Goal: Task Accomplishment & Management: Use online tool/utility

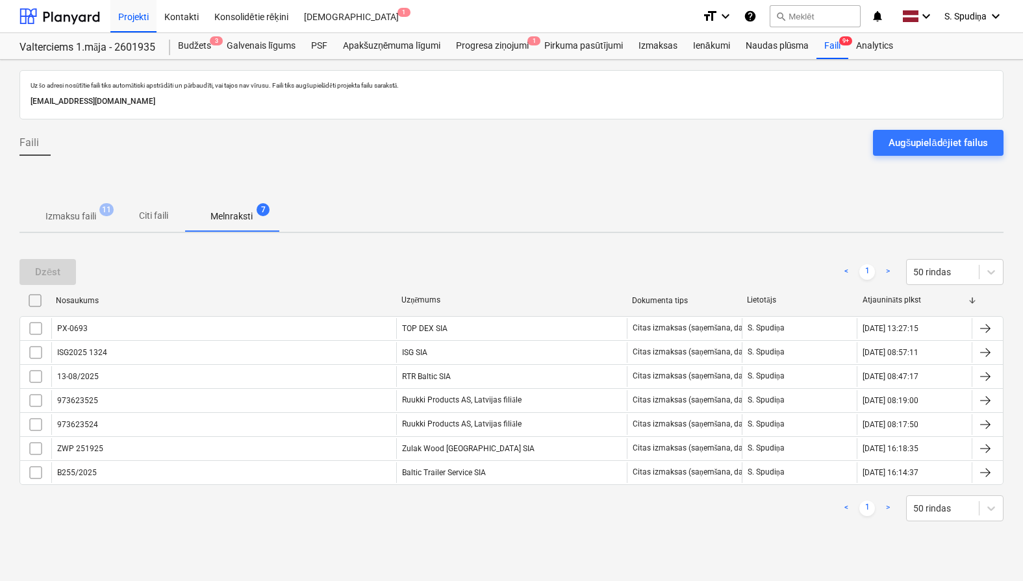
click at [84, 210] on p "Izmaksu faili" at bounding box center [70, 217] width 51 height 14
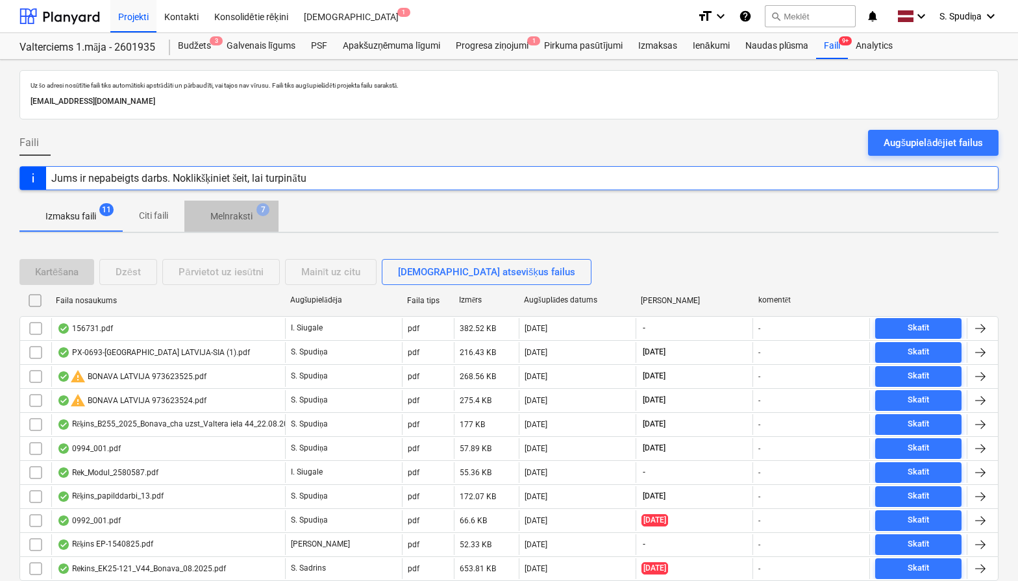
click at [224, 220] on p "Melnraksti" at bounding box center [231, 217] width 42 height 14
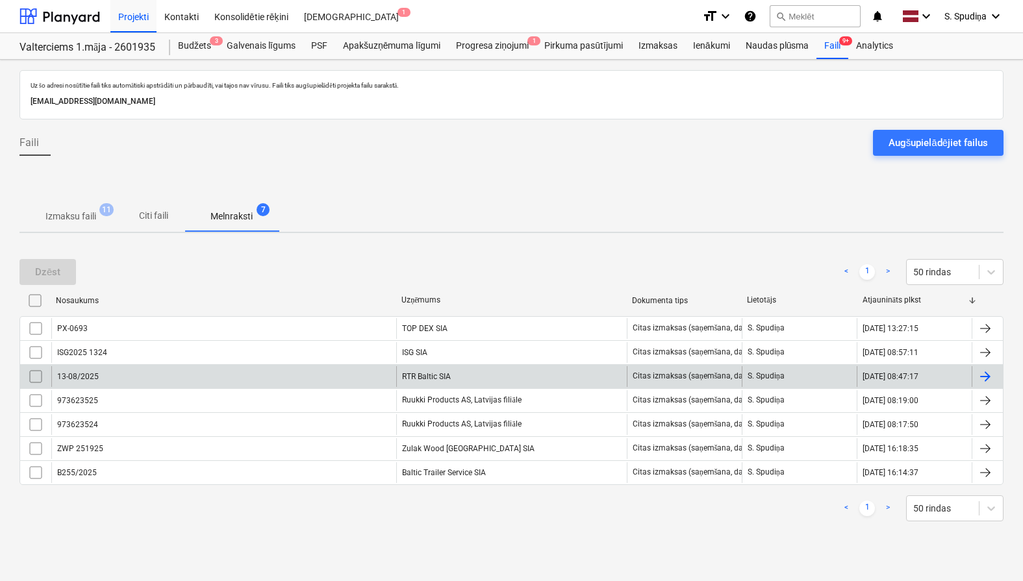
click at [140, 382] on div "13-08/2025" at bounding box center [223, 376] width 345 height 21
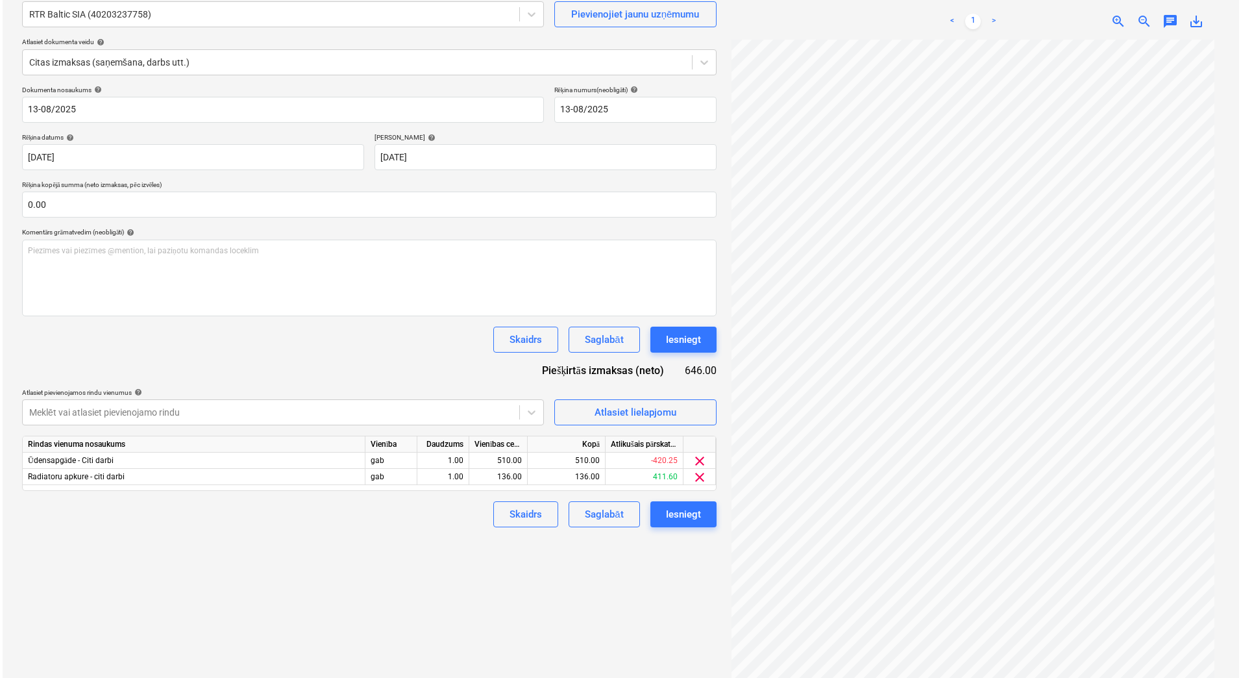
scroll to position [130, 0]
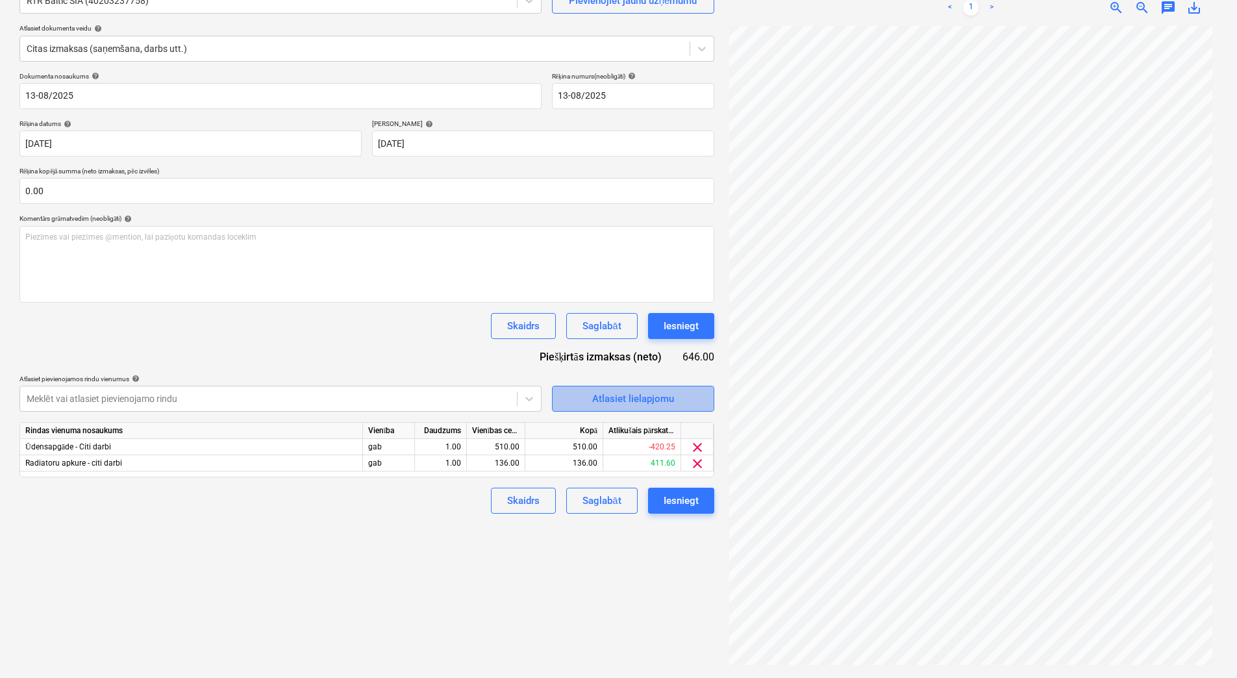
click at [625, 399] on div "Atlasiet lielapjomu" at bounding box center [633, 398] width 82 height 17
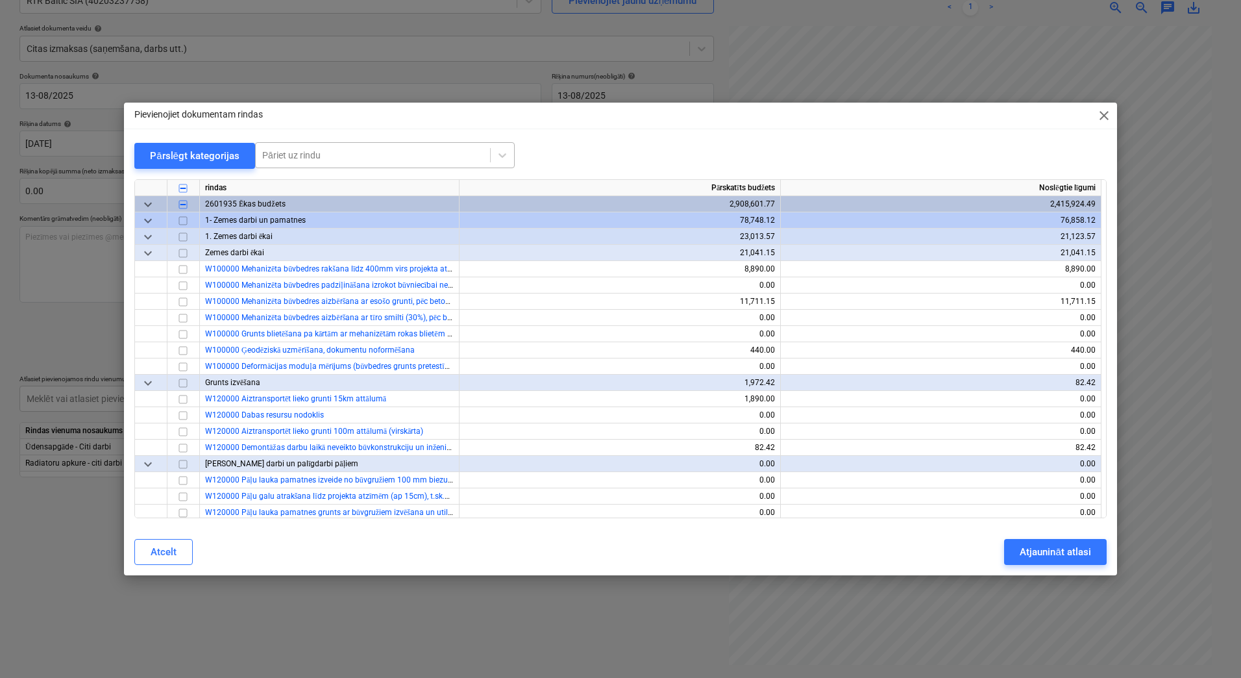
click at [392, 158] on div at bounding box center [372, 155] width 221 height 13
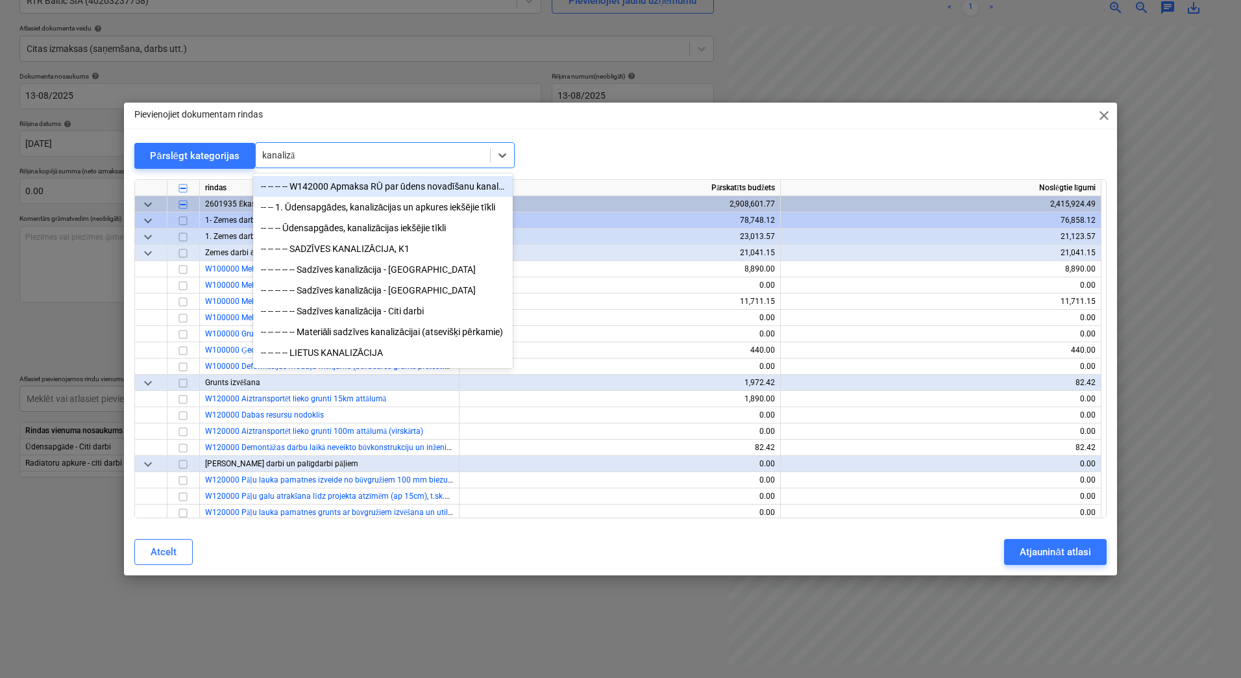
type input "kanalizā"
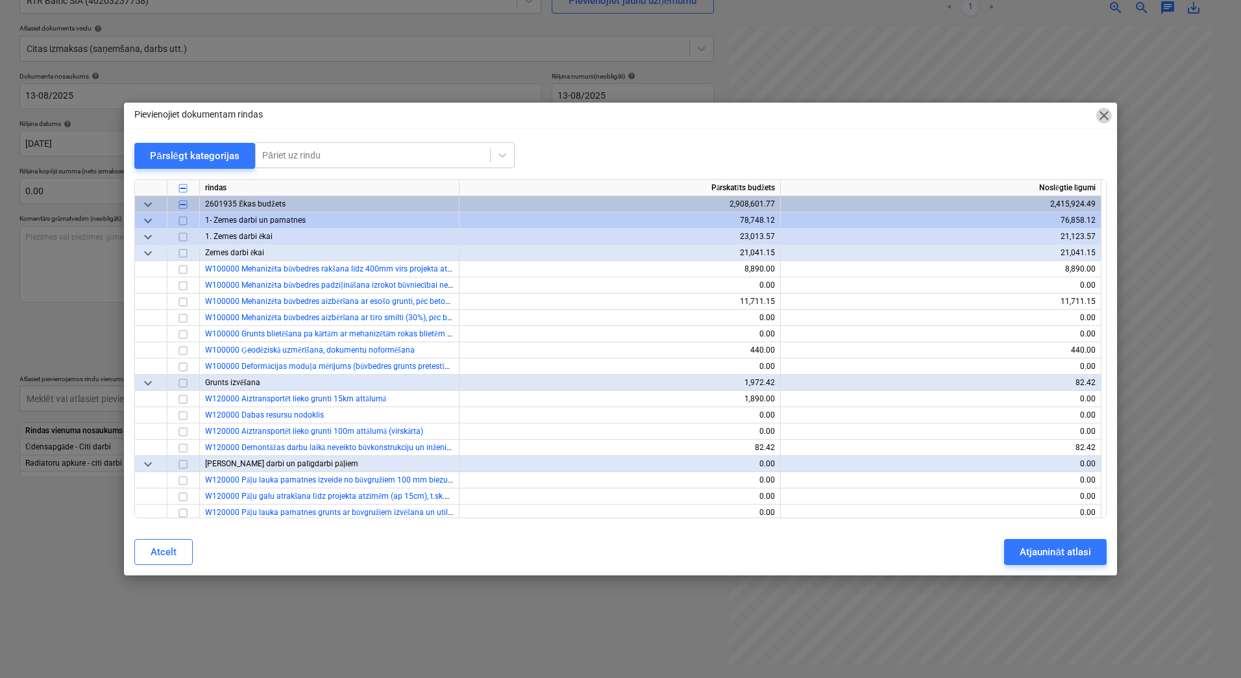
click at [1022, 115] on span "close" at bounding box center [1105, 116] width 16 height 16
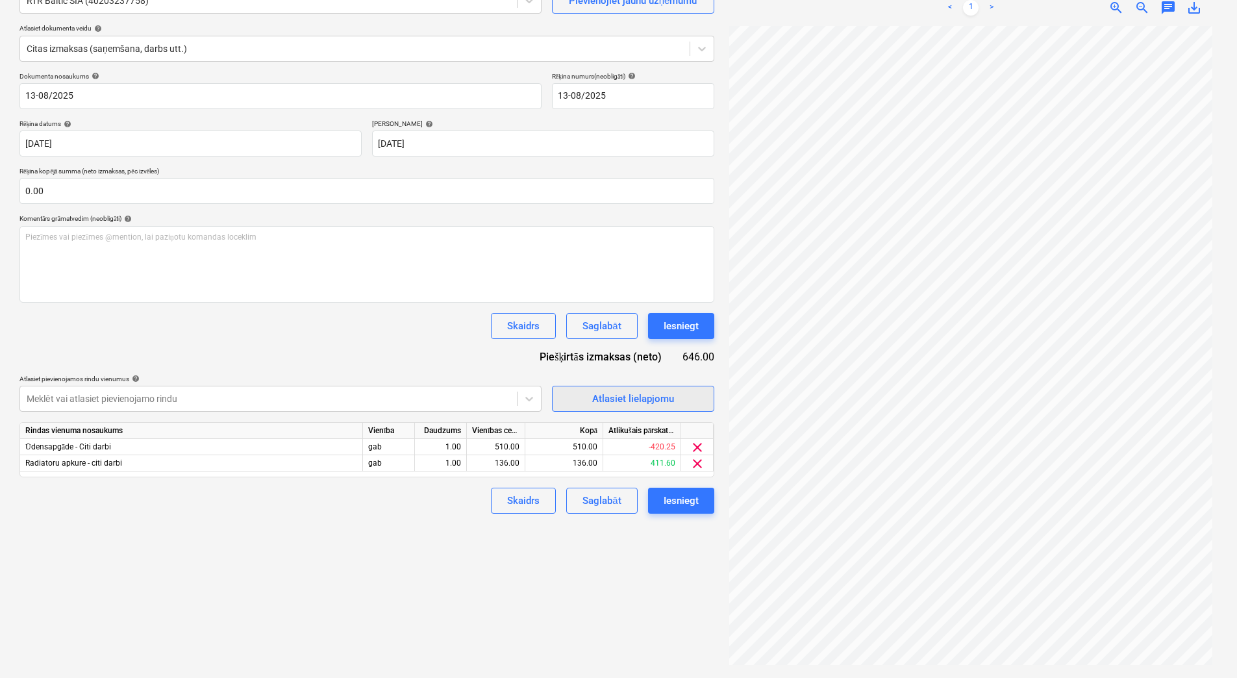
click at [626, 398] on div "Atlasiet lielapjomu" at bounding box center [633, 398] width 82 height 17
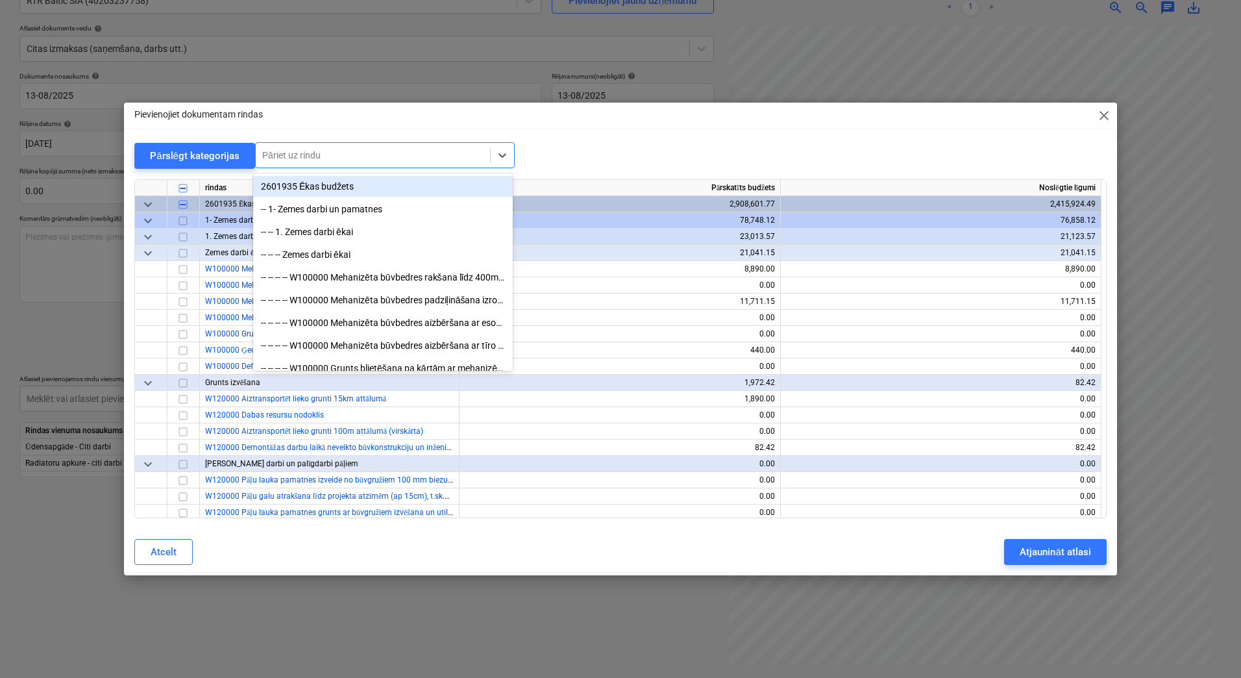
click at [416, 158] on div at bounding box center [372, 155] width 221 height 13
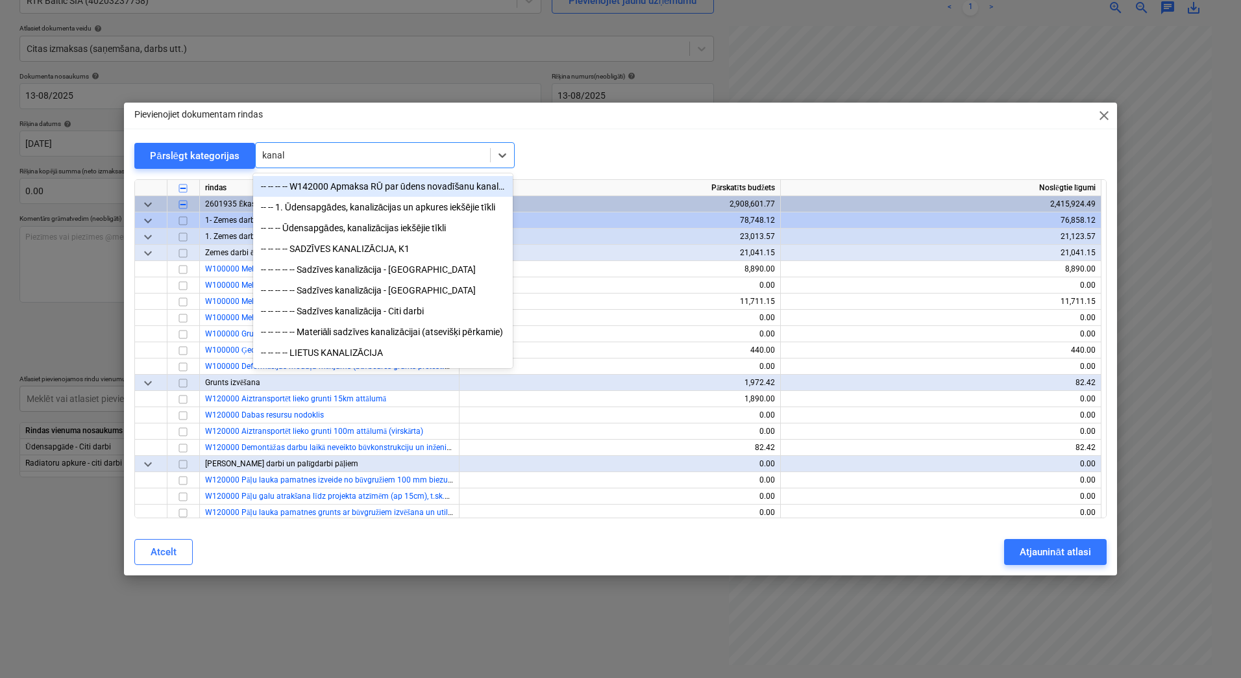
type input "kanali"
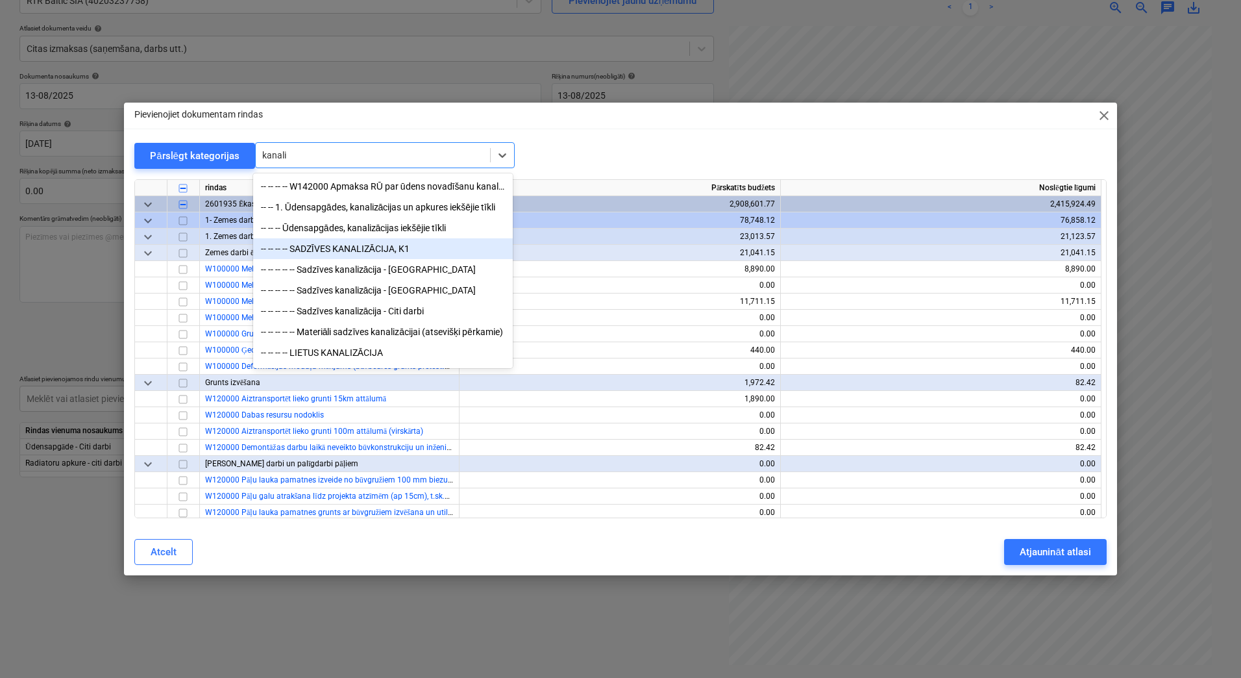
click at [382, 253] on div "-- -- -- -- SADZĪVES KANALIZĀCIJA, K1" at bounding box center [383, 248] width 260 height 21
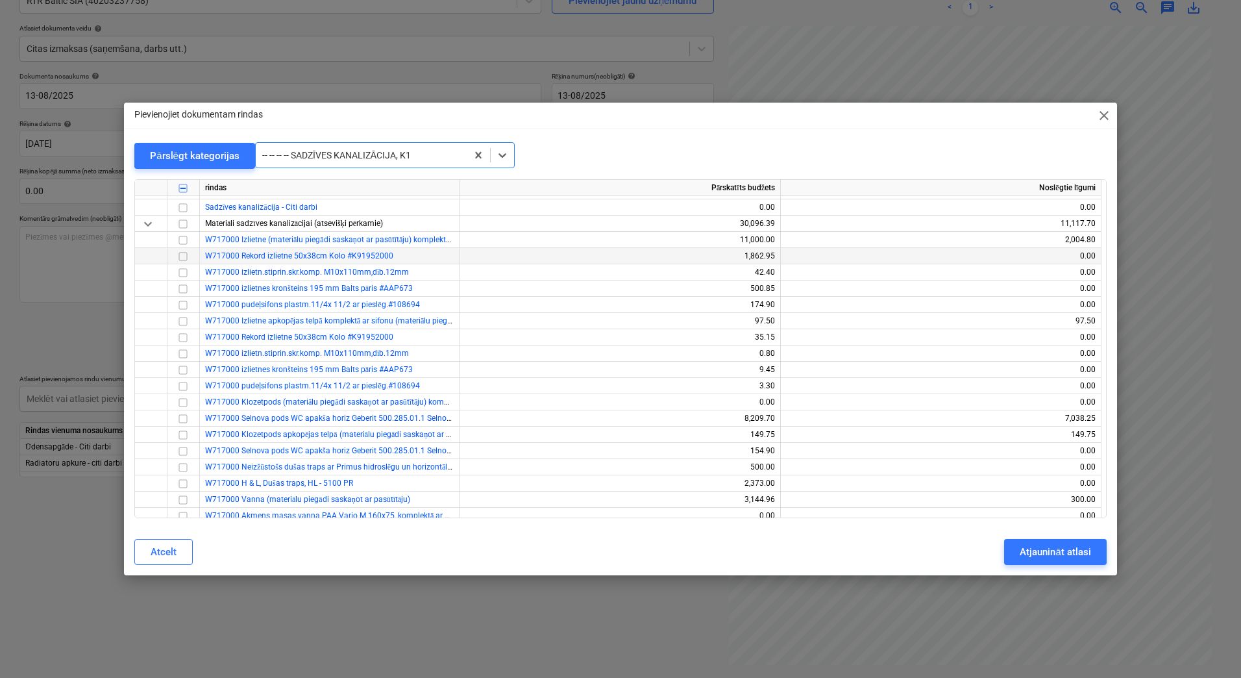
scroll to position [8538, 0]
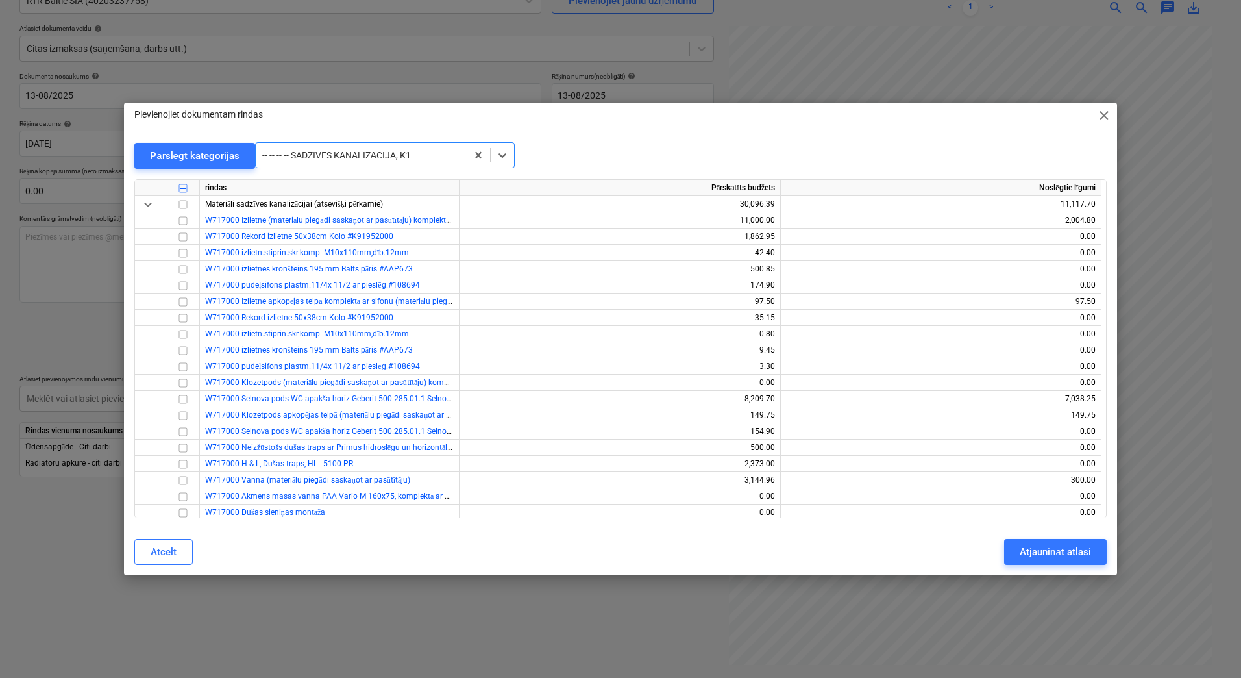
click at [383, 159] on div at bounding box center [361, 155] width 198 height 13
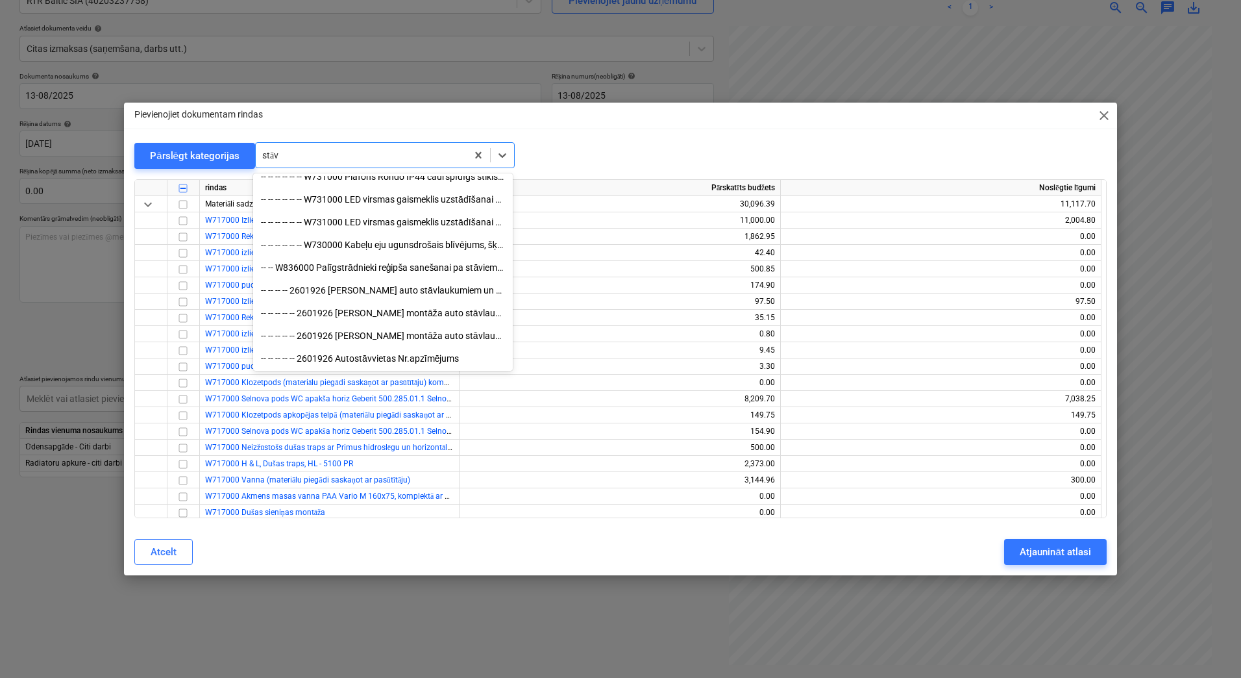
scroll to position [373, 0]
type input "stāvv"
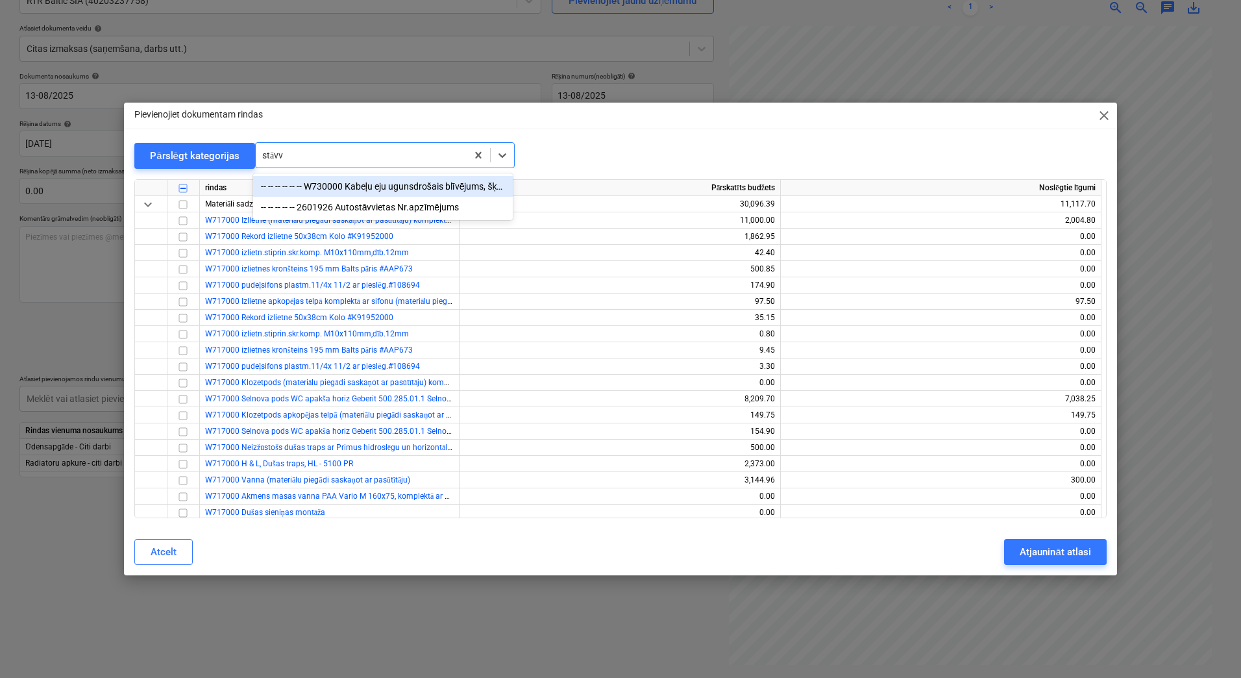
drag, startPoint x: 248, startPoint y: 159, endPoint x: 262, endPoint y: 163, distance: 14.8
click at [262, 163] on div "stāvv" at bounding box center [361, 155] width 211 height 19
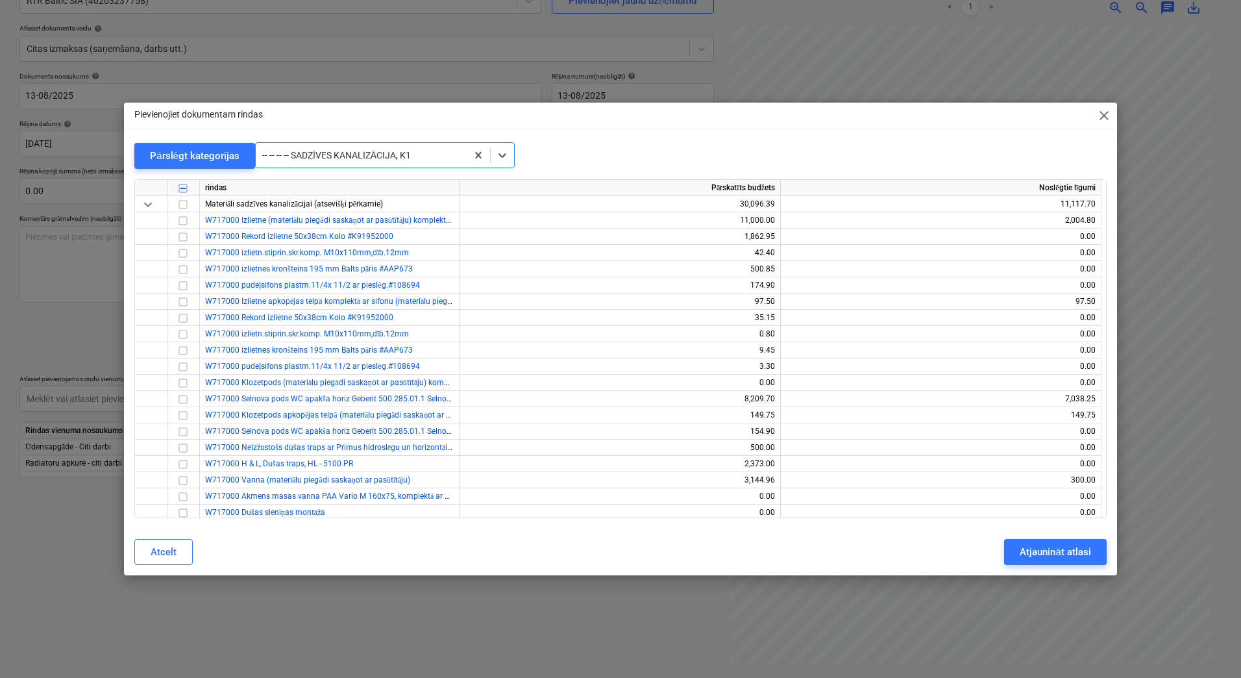
drag, startPoint x: 307, startPoint y: 153, endPoint x: 264, endPoint y: 158, distance: 43.2
click at [264, 158] on div at bounding box center [361, 155] width 198 height 13
drag, startPoint x: 477, startPoint y: 154, endPoint x: 331, endPoint y: 171, distance: 146.4
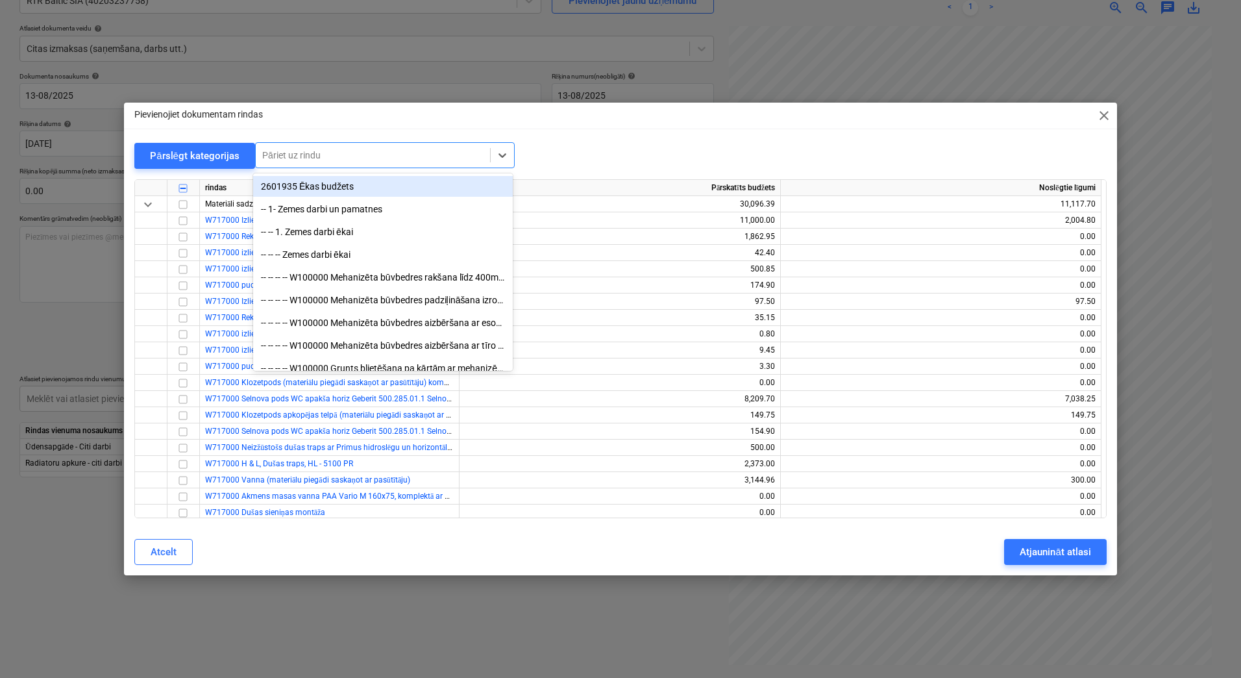
click at [345, 152] on div at bounding box center [372, 155] width 221 height 13
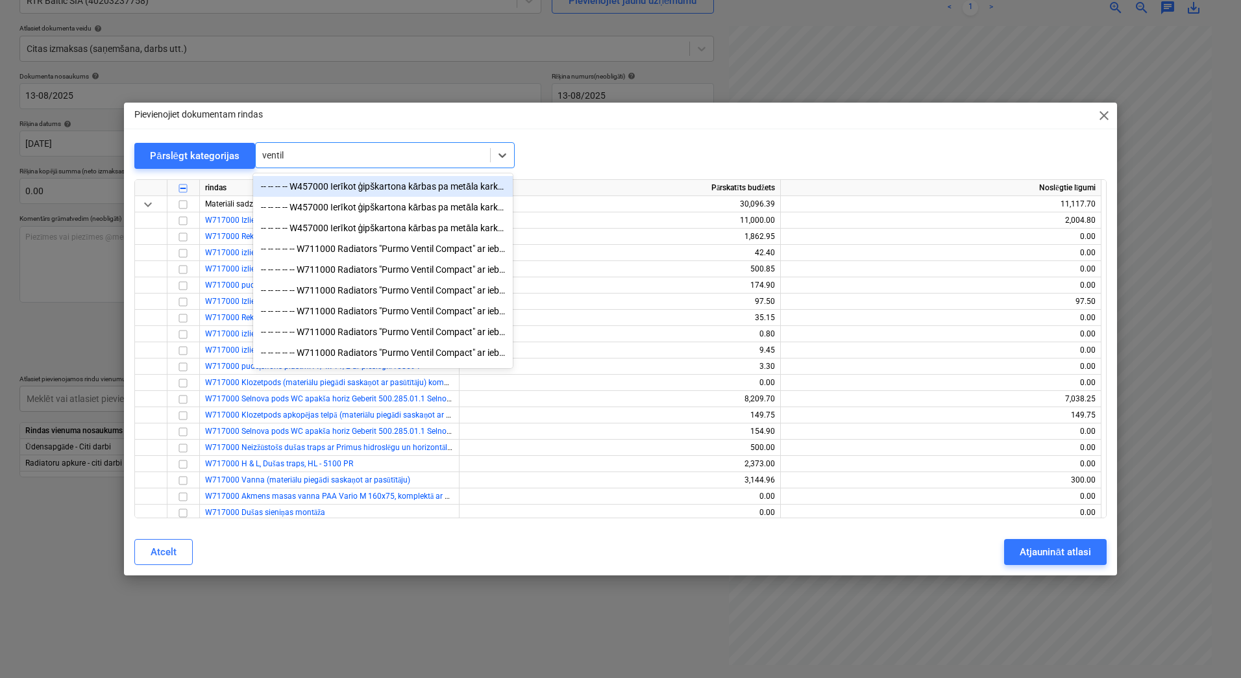
type input "ventilā"
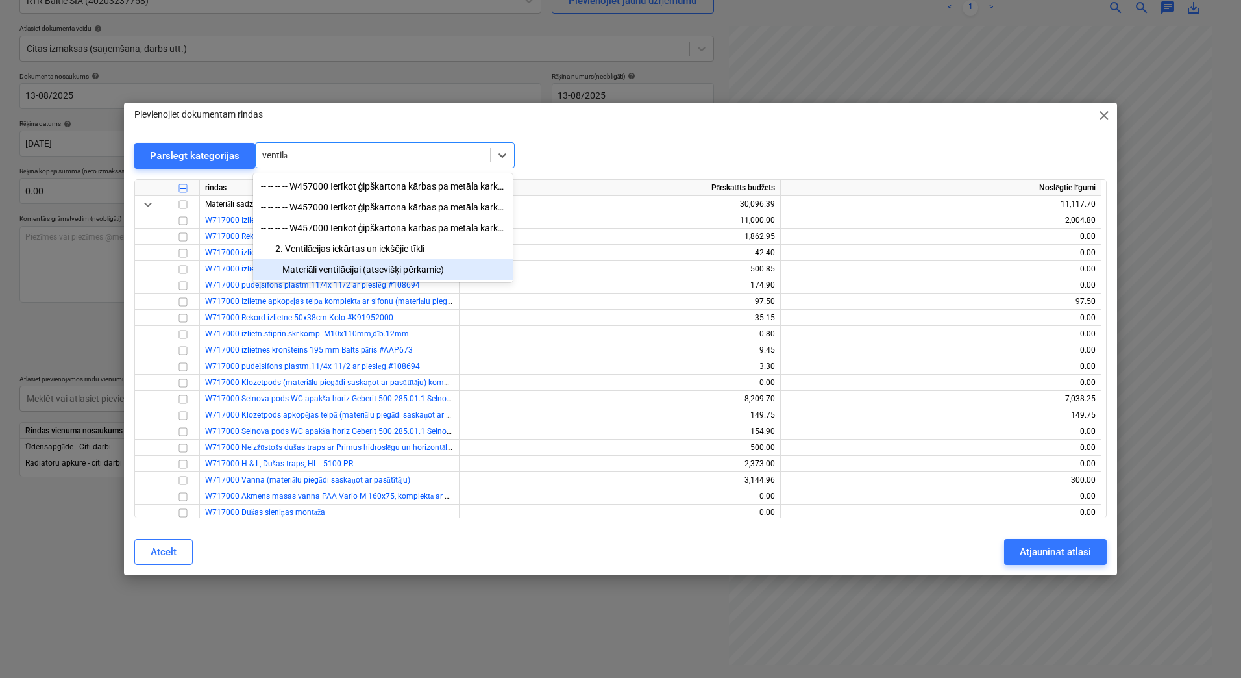
click at [345, 273] on div "-- -- -- Materiāli ventilācijai (atsevišķi pērkamie)" at bounding box center [383, 269] width 260 height 21
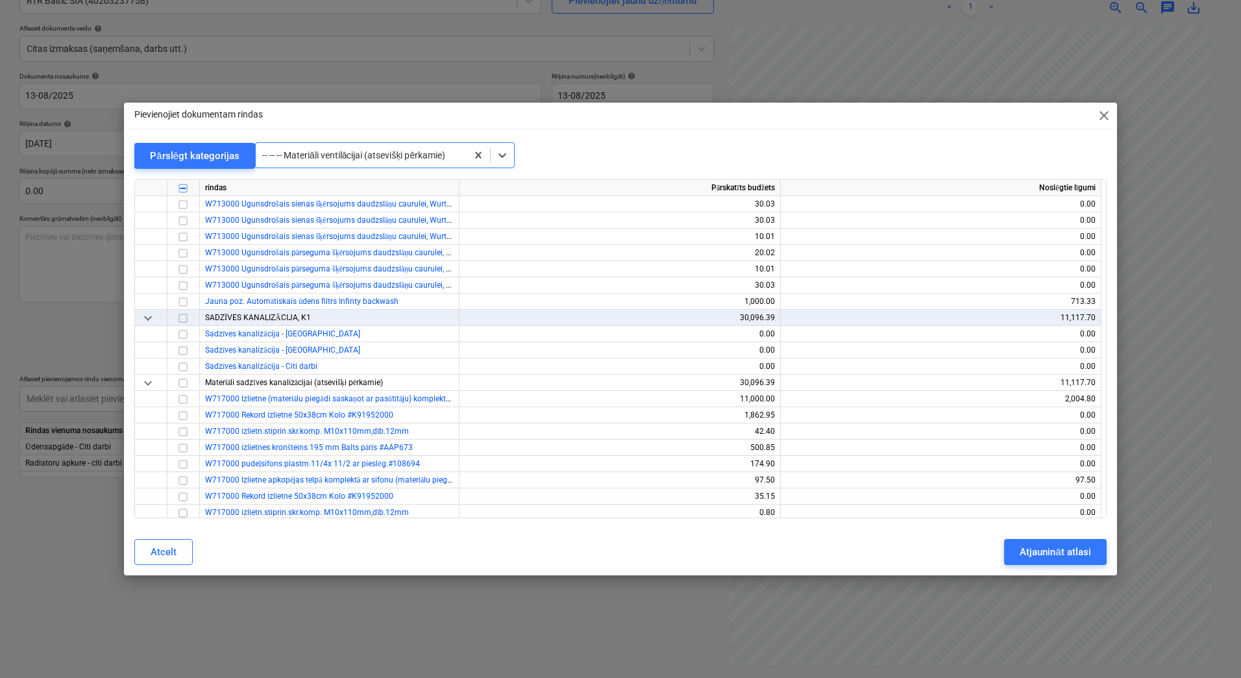
scroll to position [8295, 0]
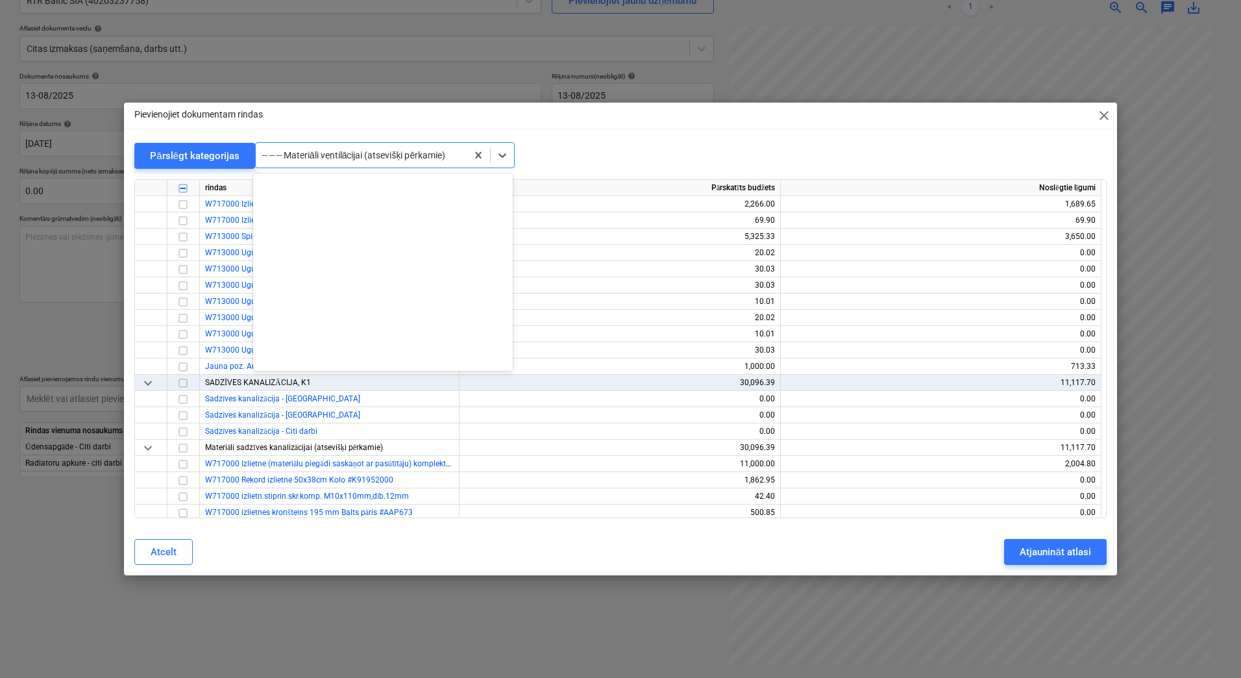
click at [339, 152] on div at bounding box center [361, 155] width 198 height 13
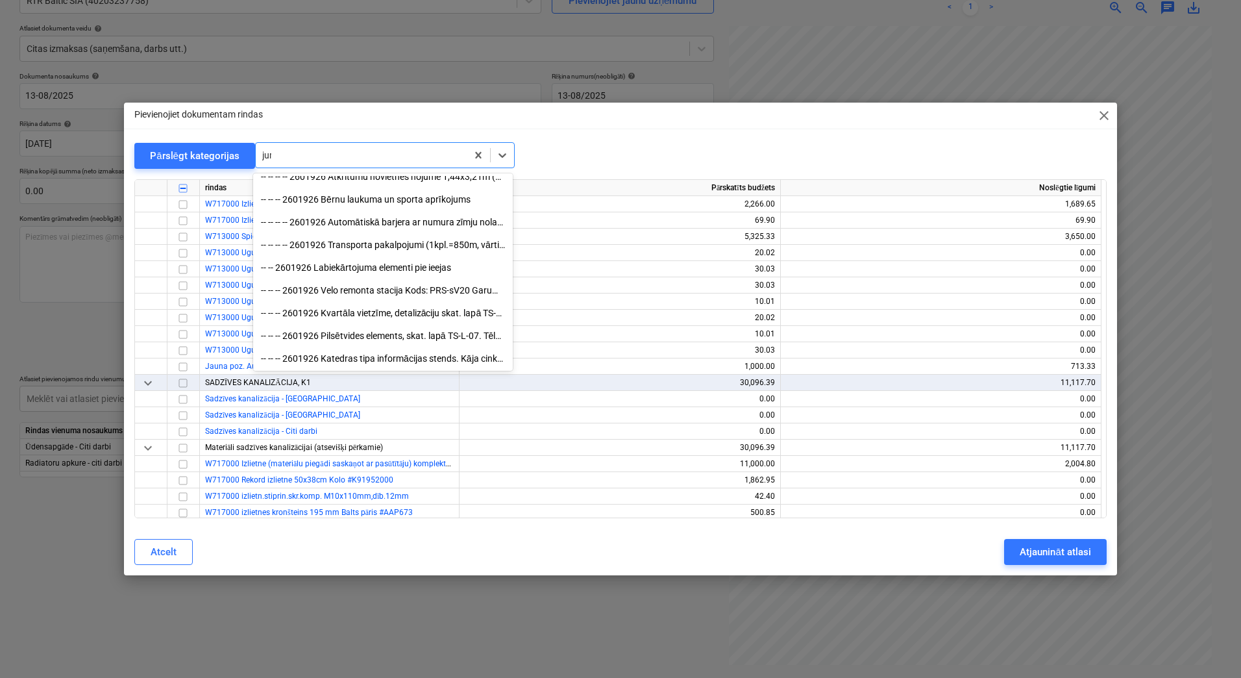
scroll to position [3328, 0]
type input "jumt"
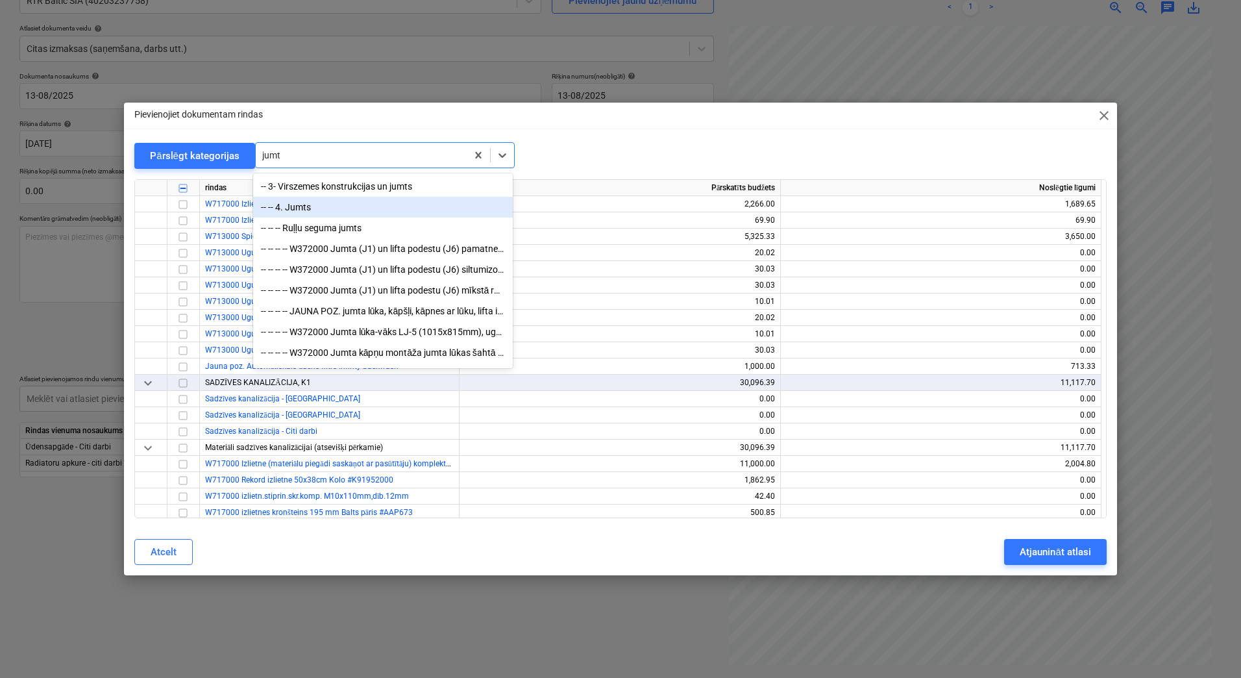
click at [315, 203] on div "-- -- 4. Jumts" at bounding box center [383, 207] width 260 height 21
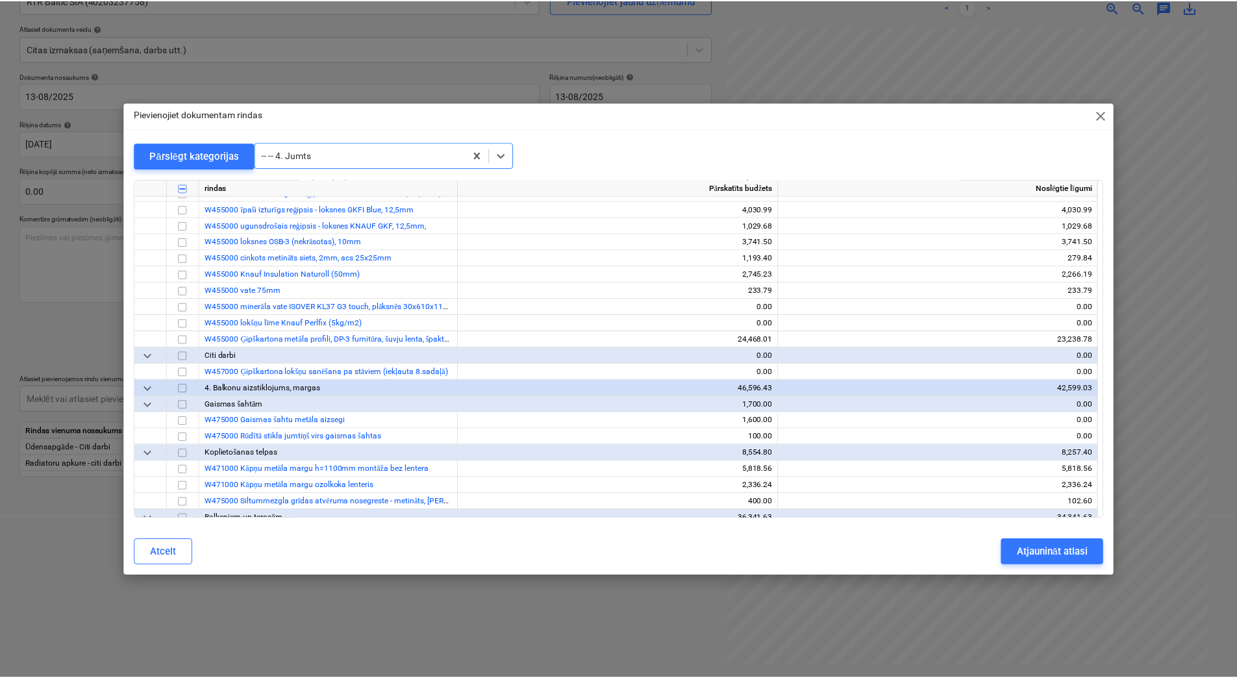
scroll to position [5194, 0]
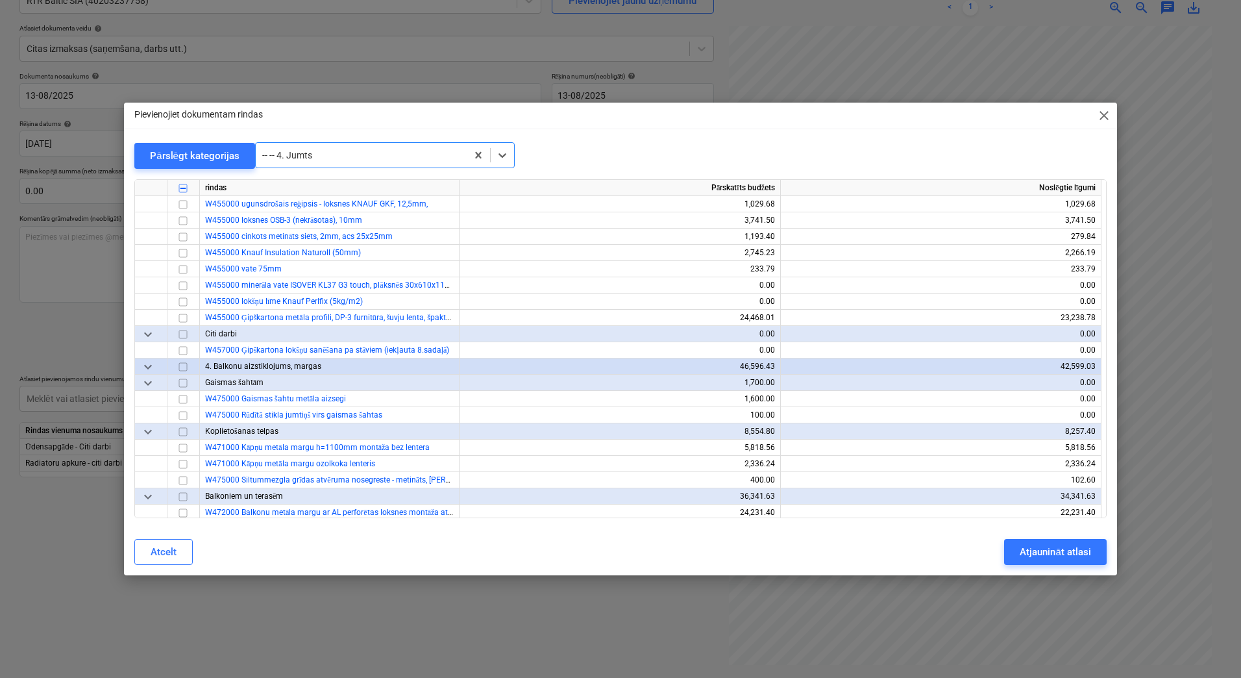
click at [1022, 114] on span "close" at bounding box center [1105, 116] width 16 height 16
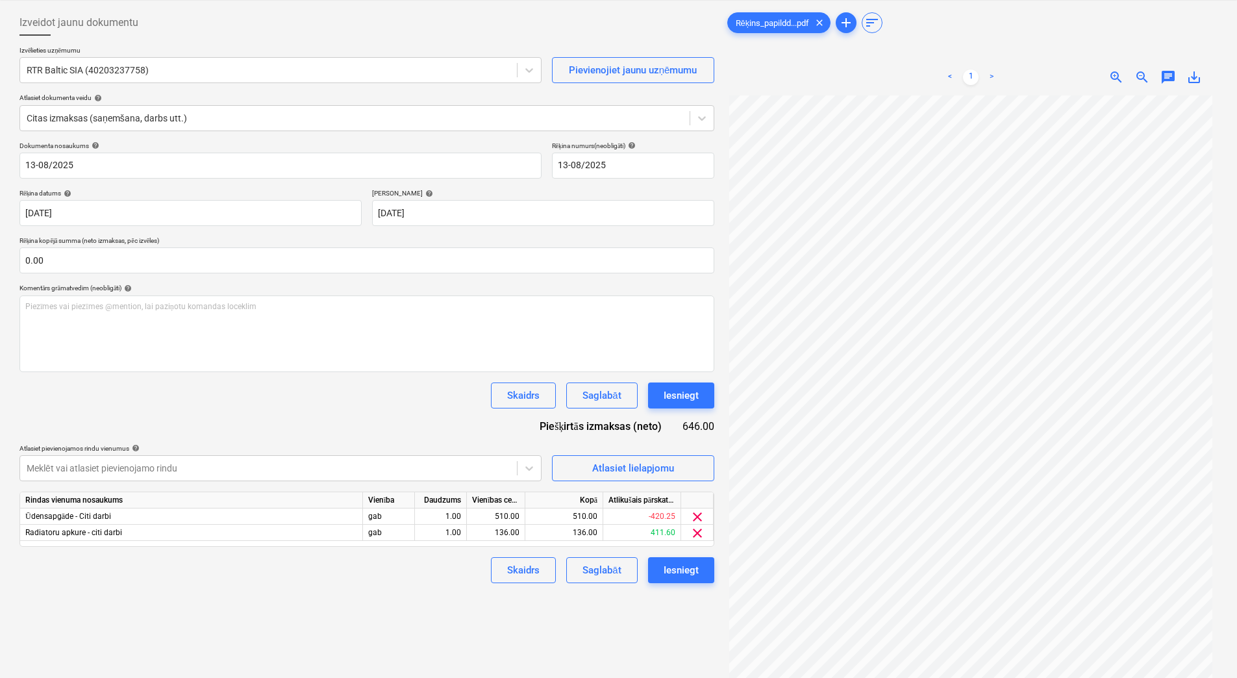
scroll to position [0, 0]
